Goal: Book appointment/travel/reservation

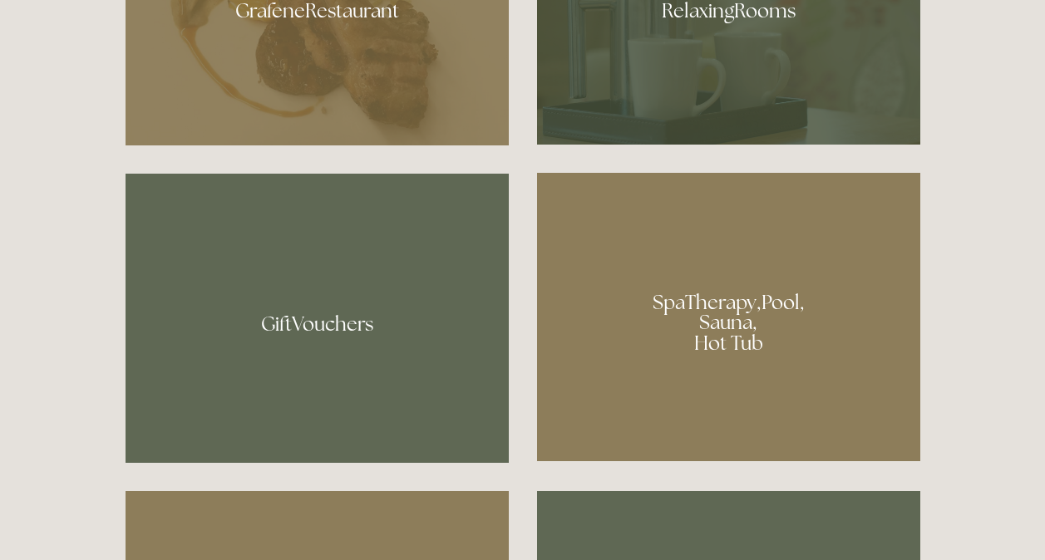
scroll to position [1118, 0]
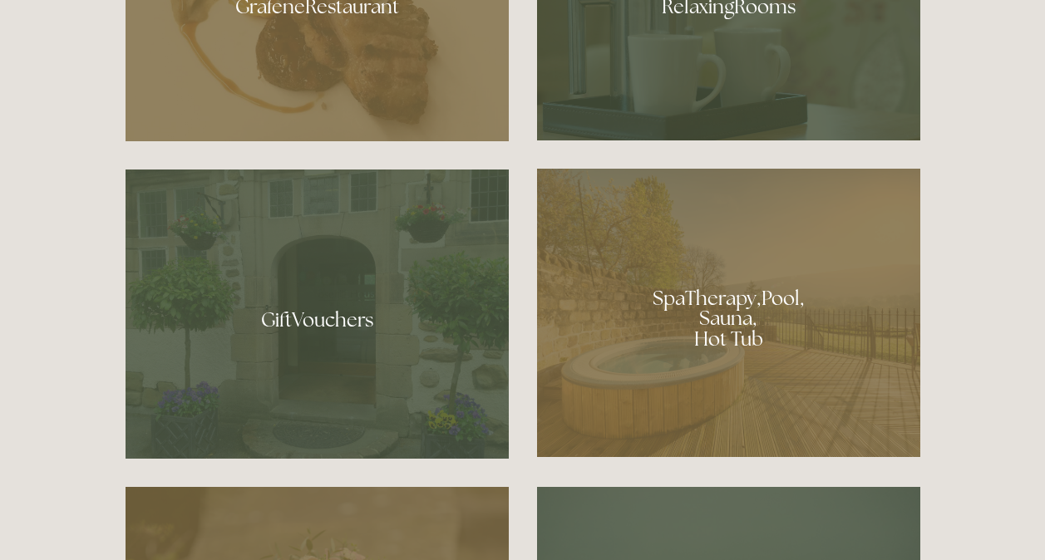
click at [696, 337] on div at bounding box center [728, 313] width 383 height 288
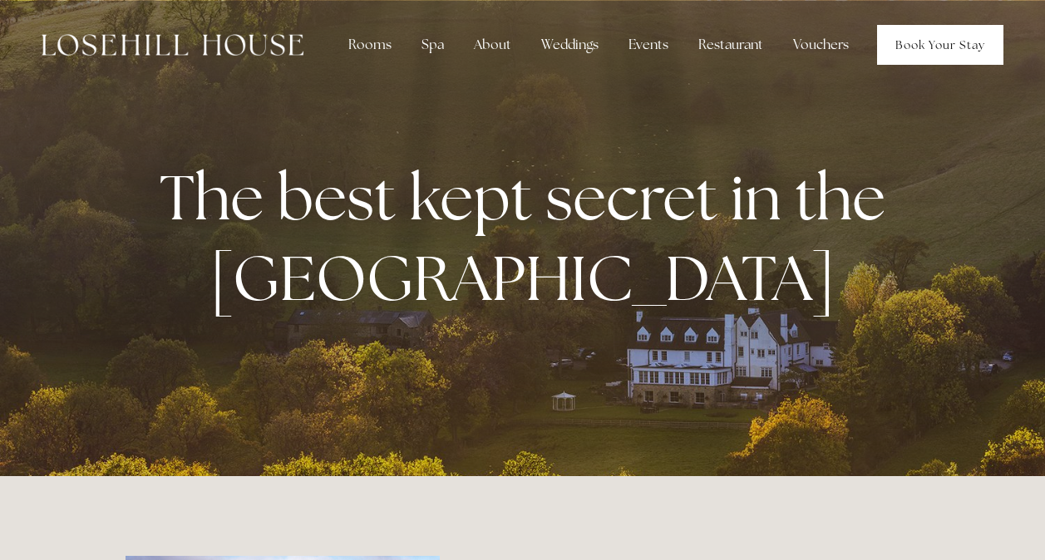
click at [909, 42] on link "Book Your Stay" at bounding box center [940, 45] width 126 height 40
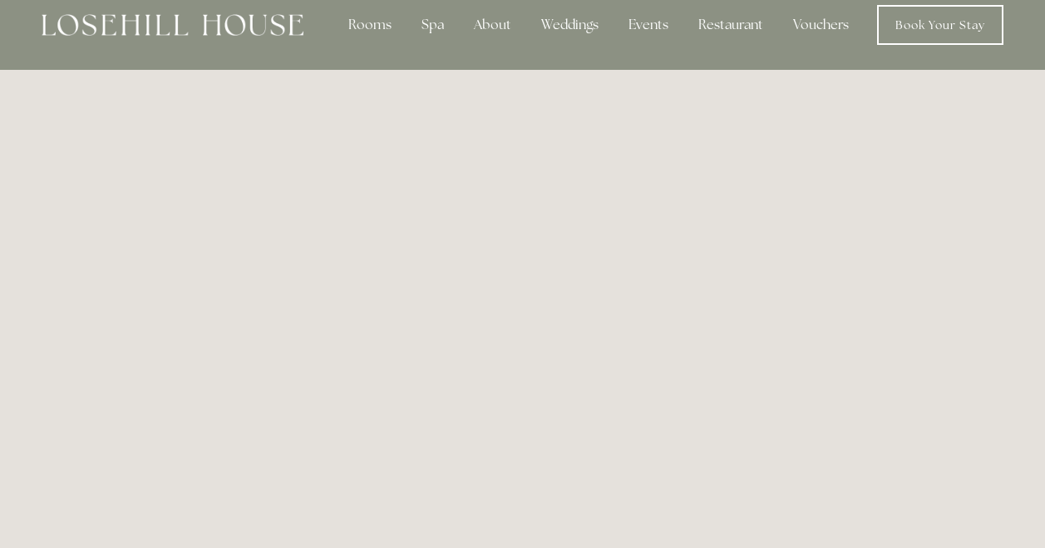
scroll to position [91, 0]
